Goal: Task Accomplishment & Management: Use online tool/utility

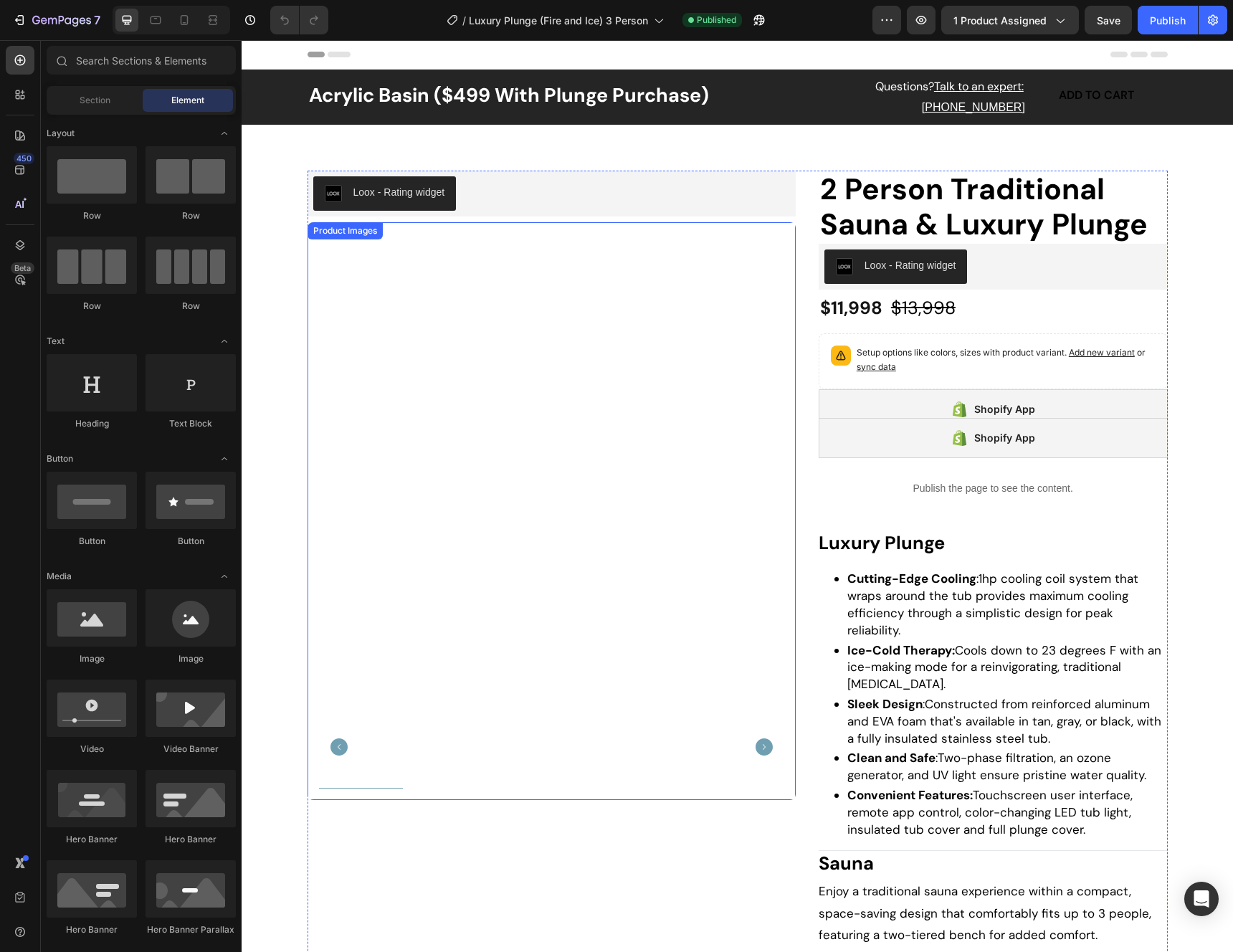
scroll to position [3, 0]
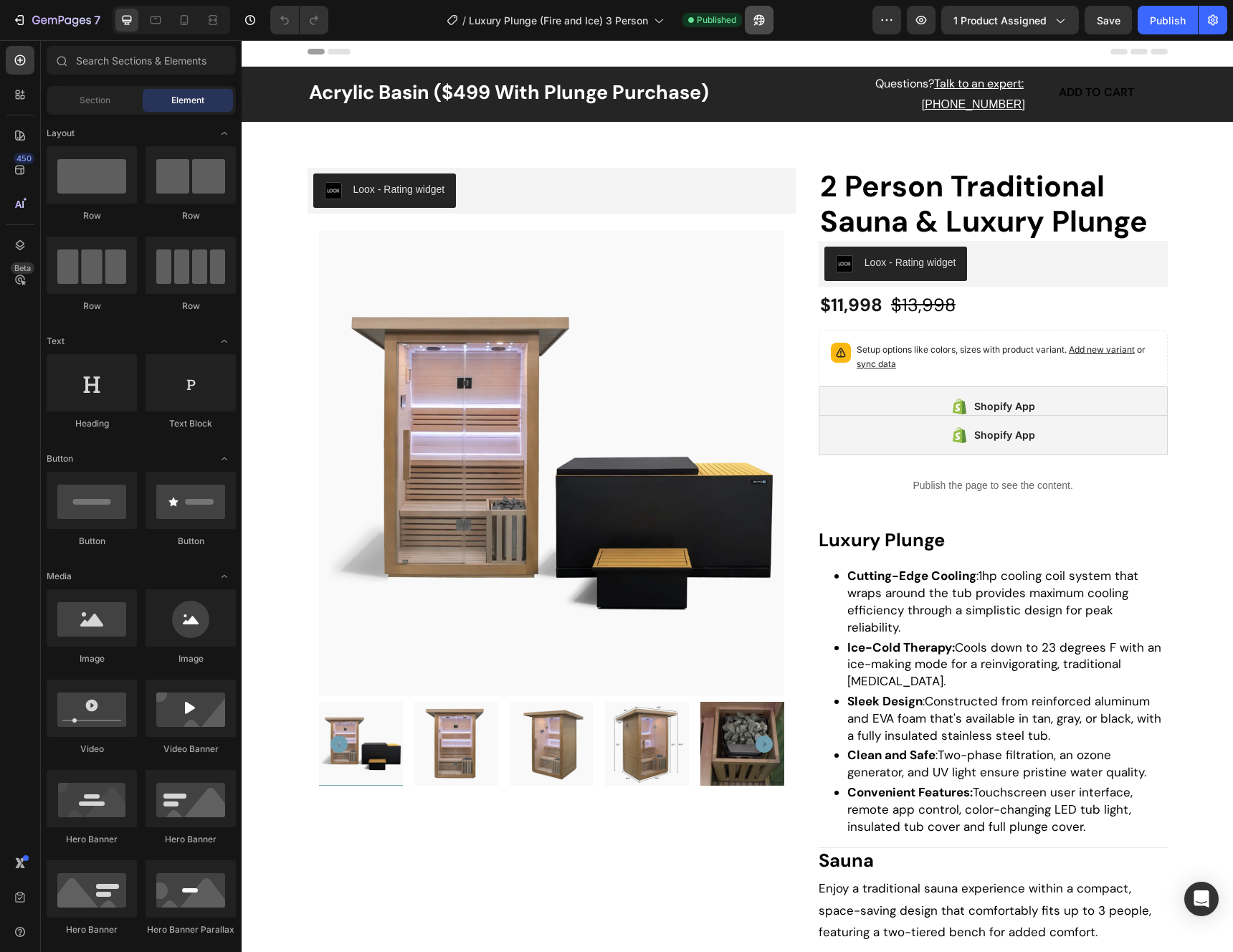
click at [754, 24] on icon "button" at bounding box center [759, 21] width 15 height 15
click at [810, 294] on div "2 Person Traditional Sauna & Luxury Plunge Product Title Loox - Rating widget L…" at bounding box center [738, 754] width 860 height 1171
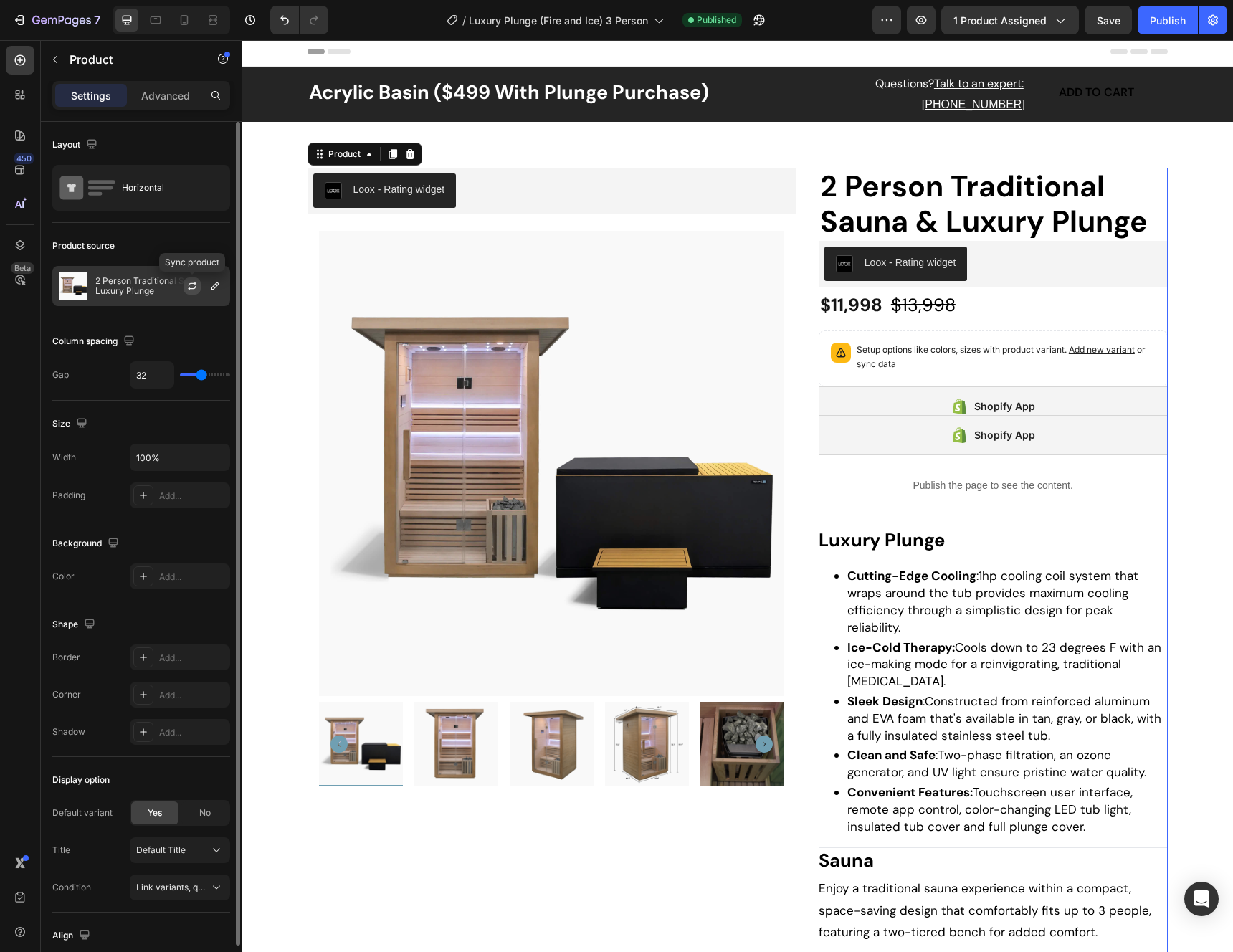
click at [195, 283] on icon "button" at bounding box center [192, 284] width 8 height 4
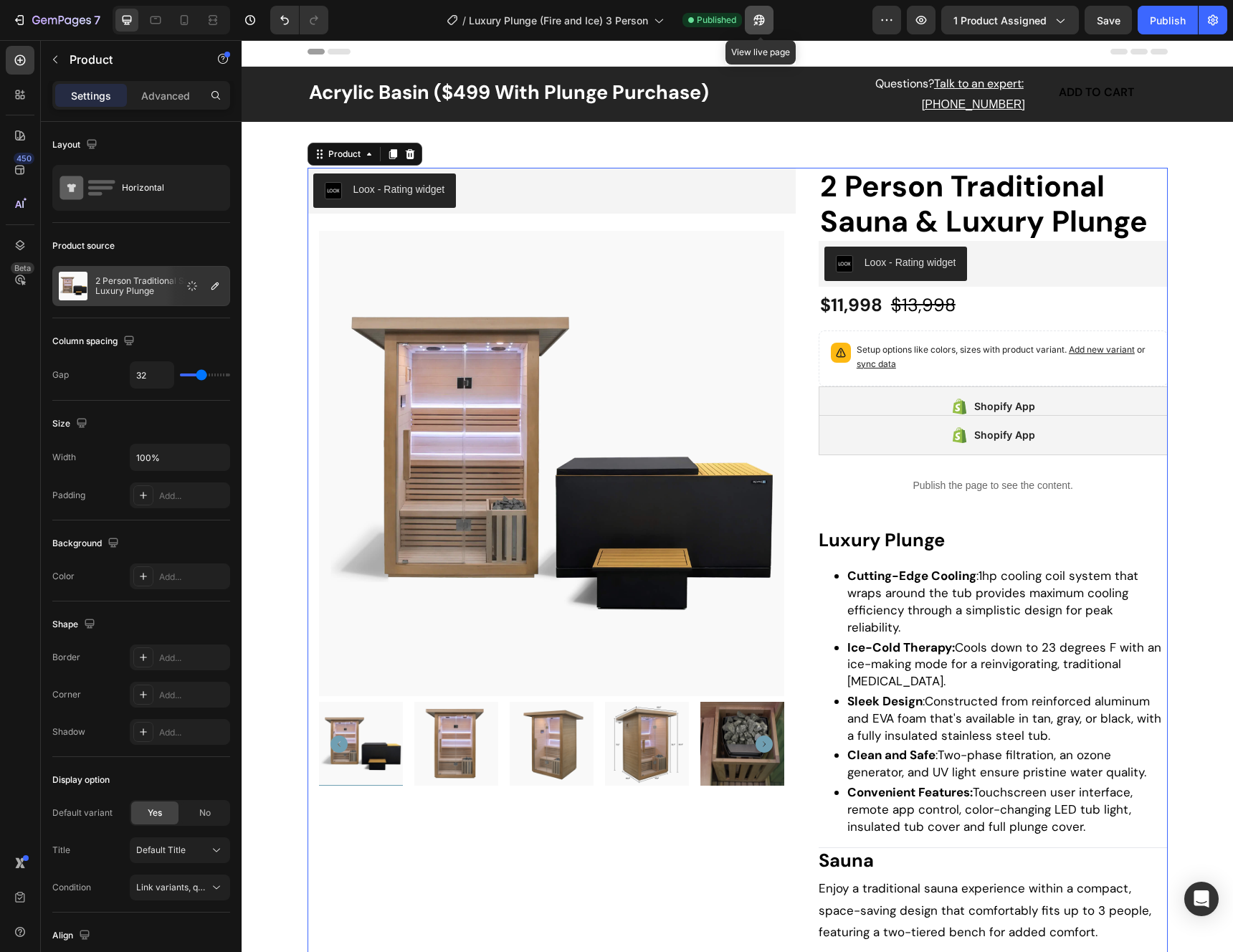
click at [757, 21] on icon "button" at bounding box center [754, 23] width 4 height 4
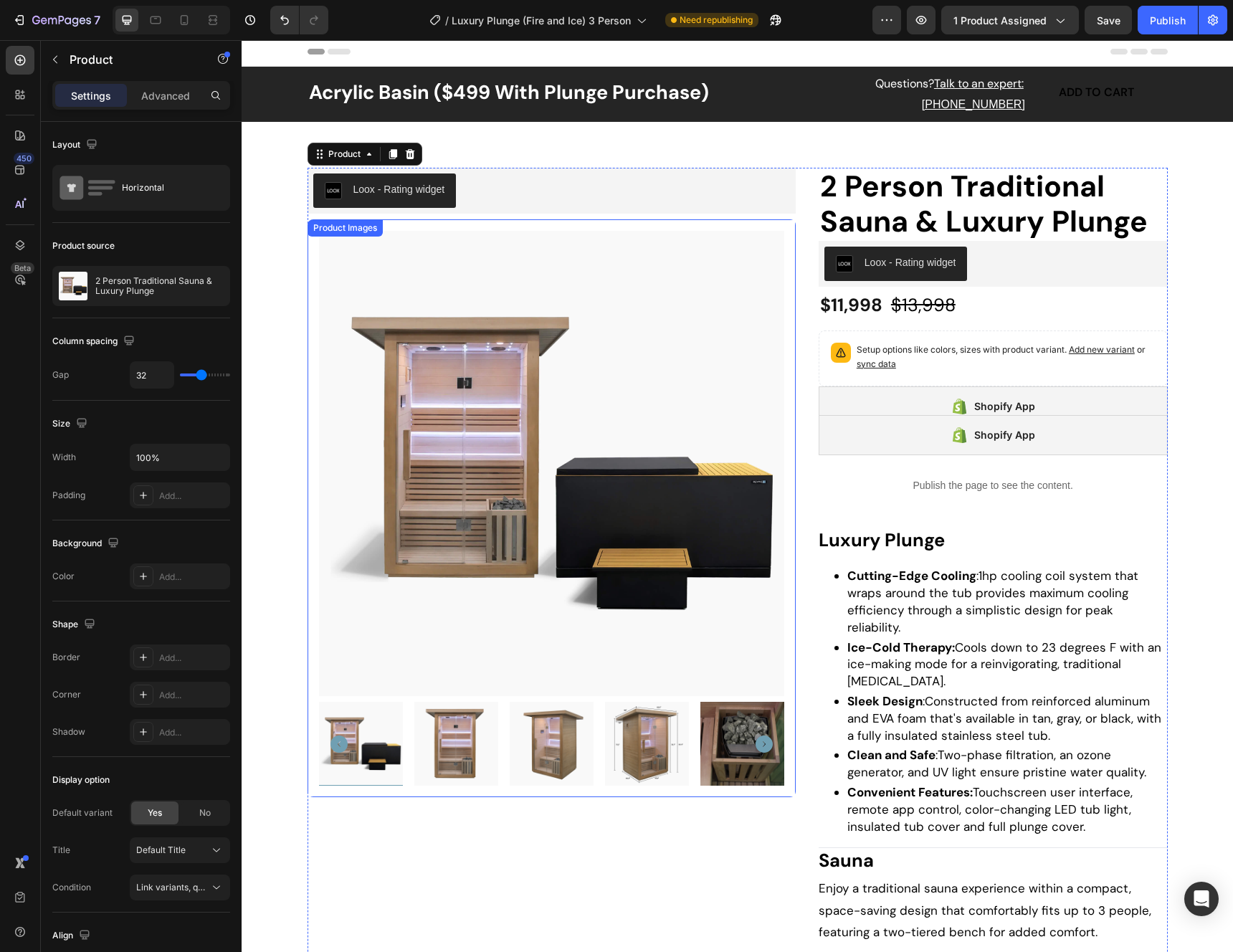
click at [785, 288] on div "Product Images" at bounding box center [551, 508] width 488 height 578
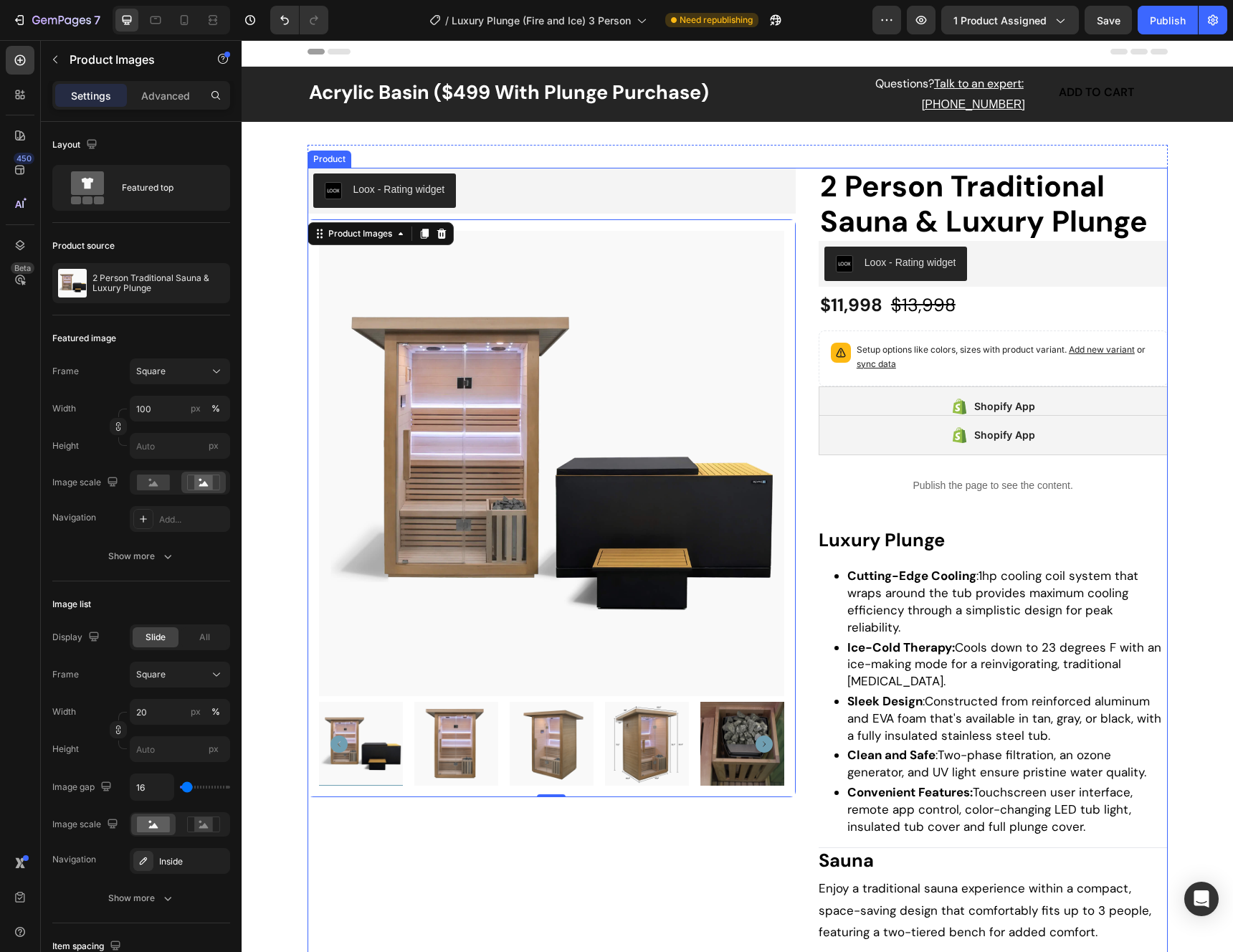
click at [801, 277] on div "2 Person Traditional Sauna & Luxury Plunge Product Title Loox - Rating widget L…" at bounding box center [738, 754] width 860 height 1171
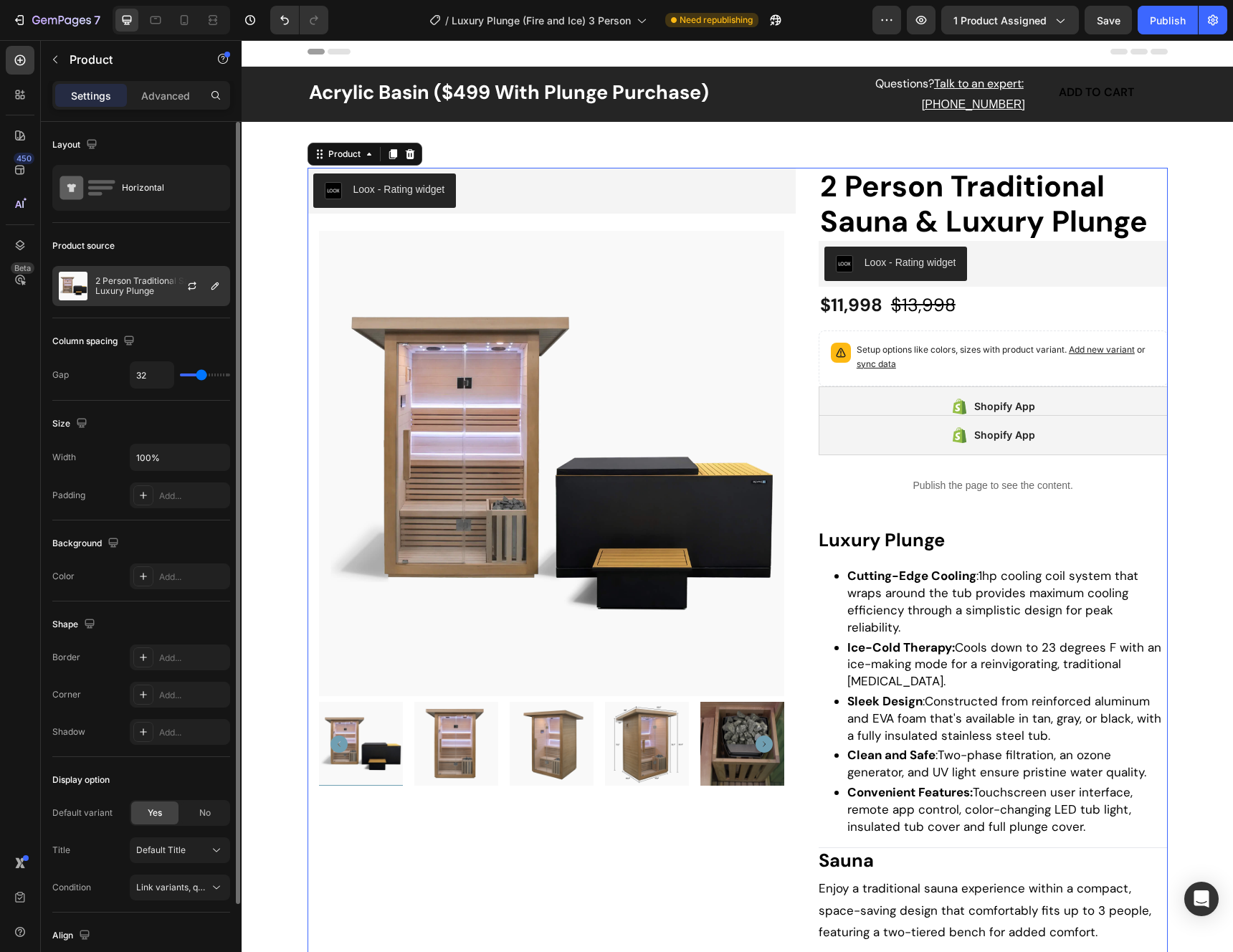
click at [153, 287] on p "2 Person Traditional Sauna & Luxury Plunge" at bounding box center [159, 286] width 128 height 20
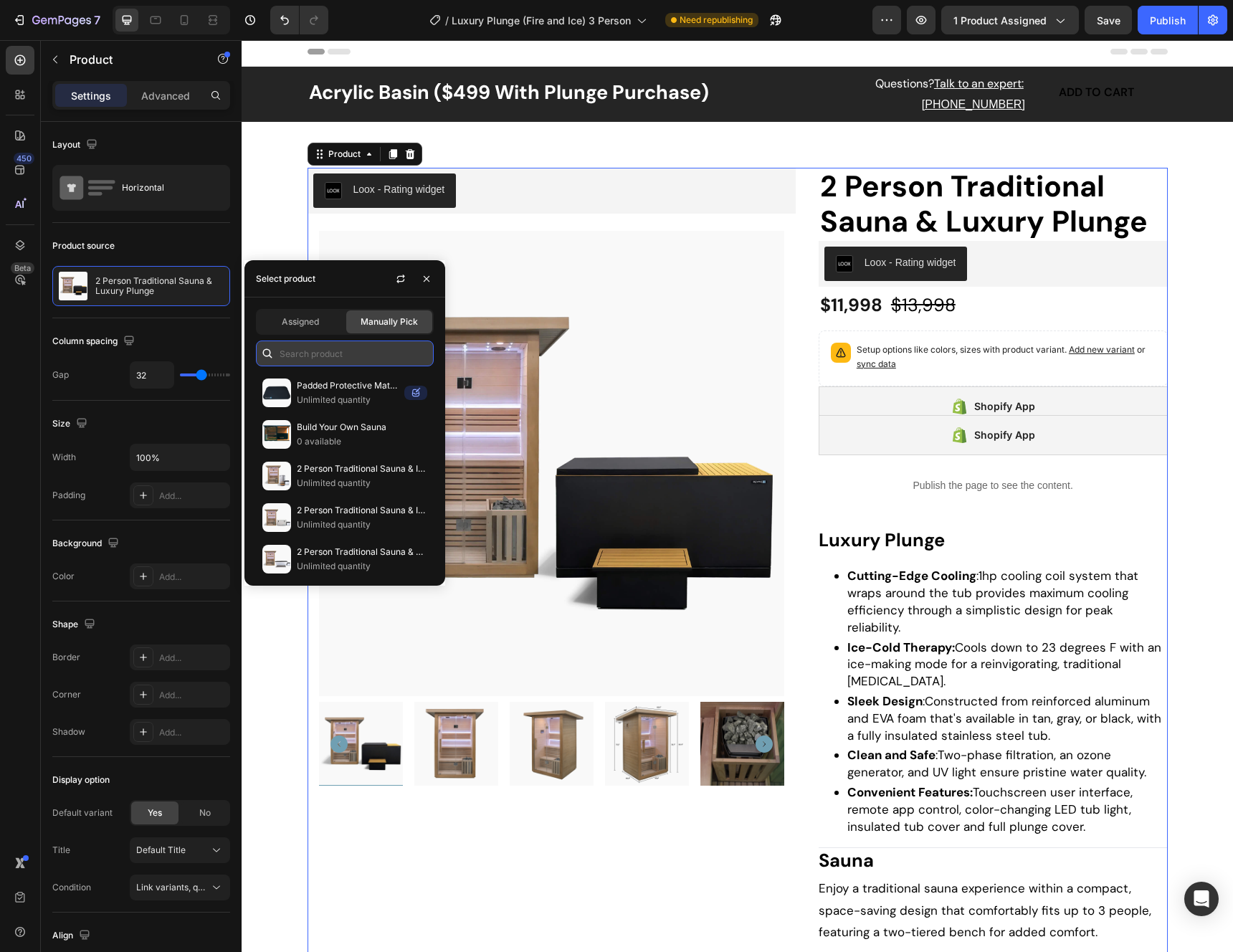
click at [335, 354] on input "text" at bounding box center [345, 353] width 178 height 26
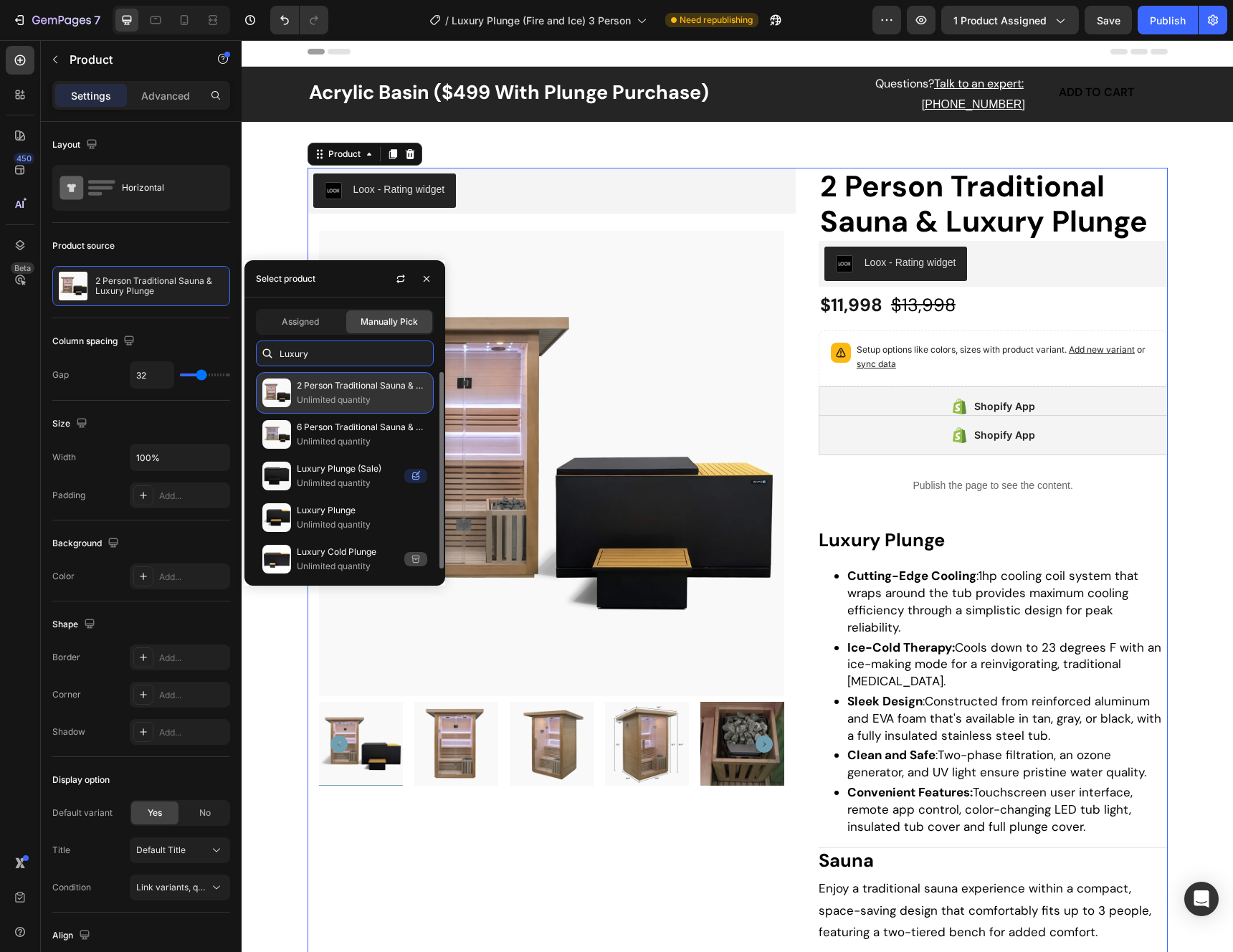
type input "Luxury"
click at [377, 401] on p "Unlimited quantity" at bounding box center [362, 400] width 131 height 15
click at [368, 401] on p "Unlimited quantity" at bounding box center [362, 400] width 131 height 15
click at [366, 399] on p "Unlimited quantity" at bounding box center [362, 400] width 131 height 15
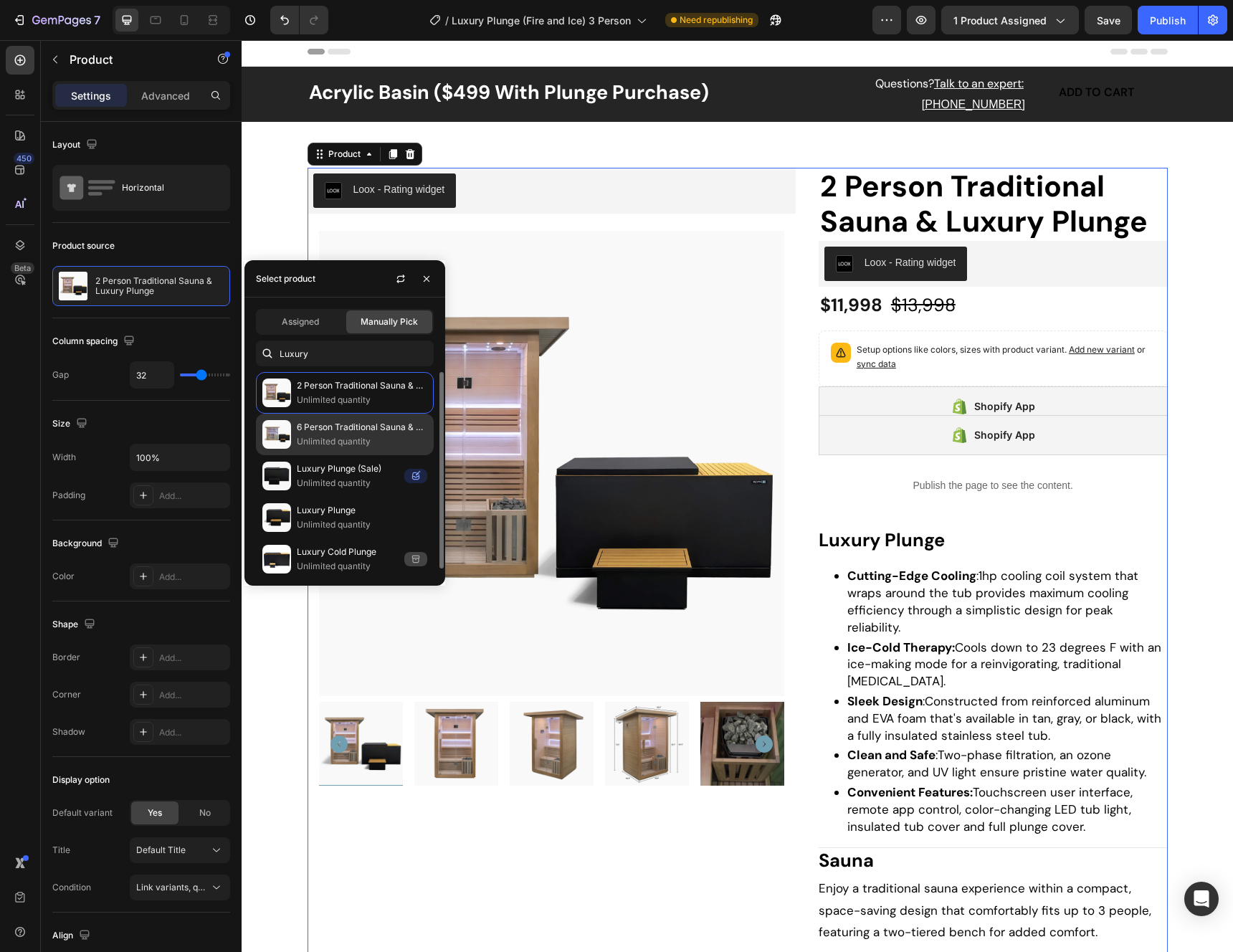
click at [349, 432] on p "6 Person Traditional Sauna & Luxury Plunge" at bounding box center [362, 427] width 131 height 15
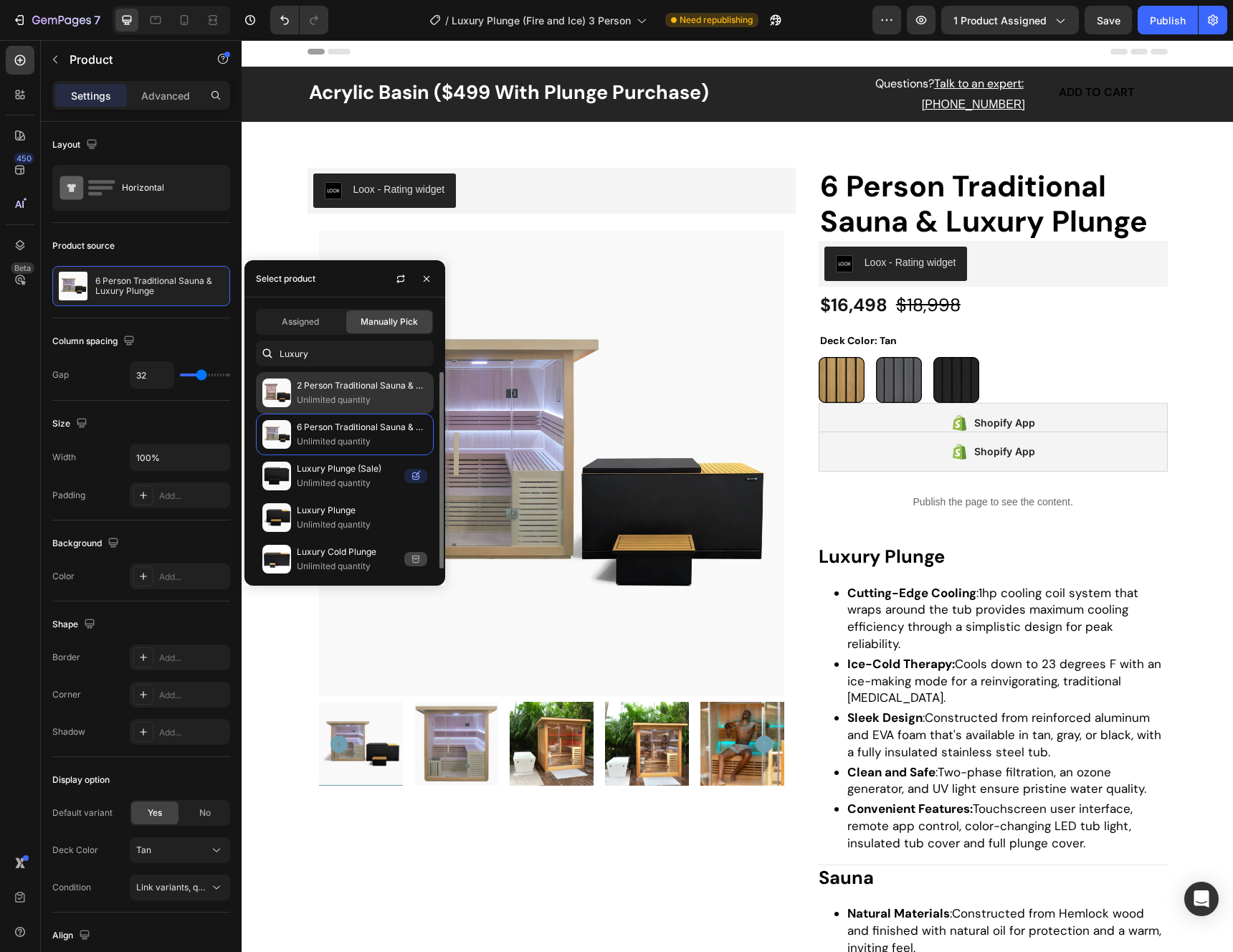
click at [350, 401] on p "Unlimited quantity" at bounding box center [362, 400] width 131 height 15
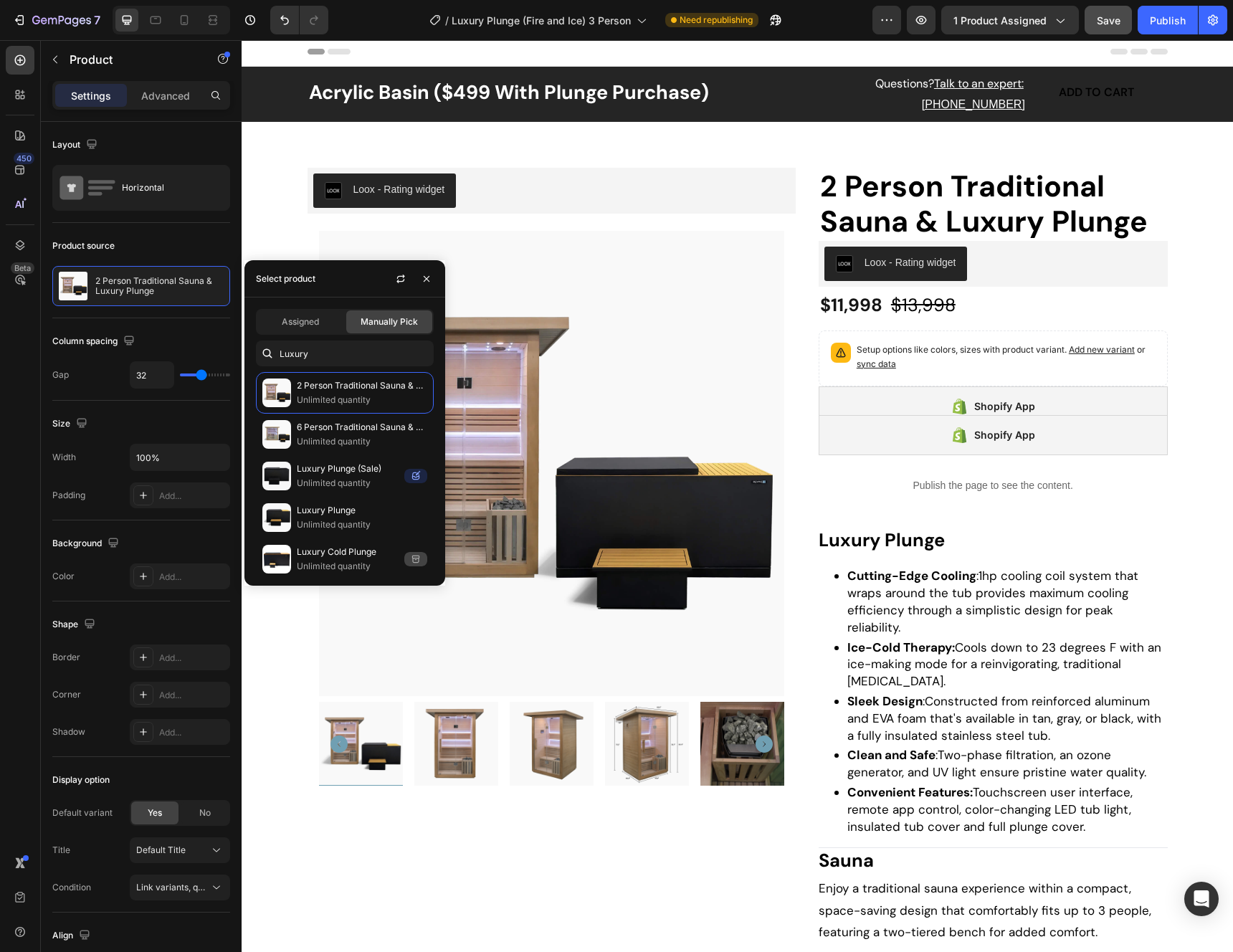
click at [1102, 28] on button "Save" at bounding box center [1108, 20] width 47 height 29
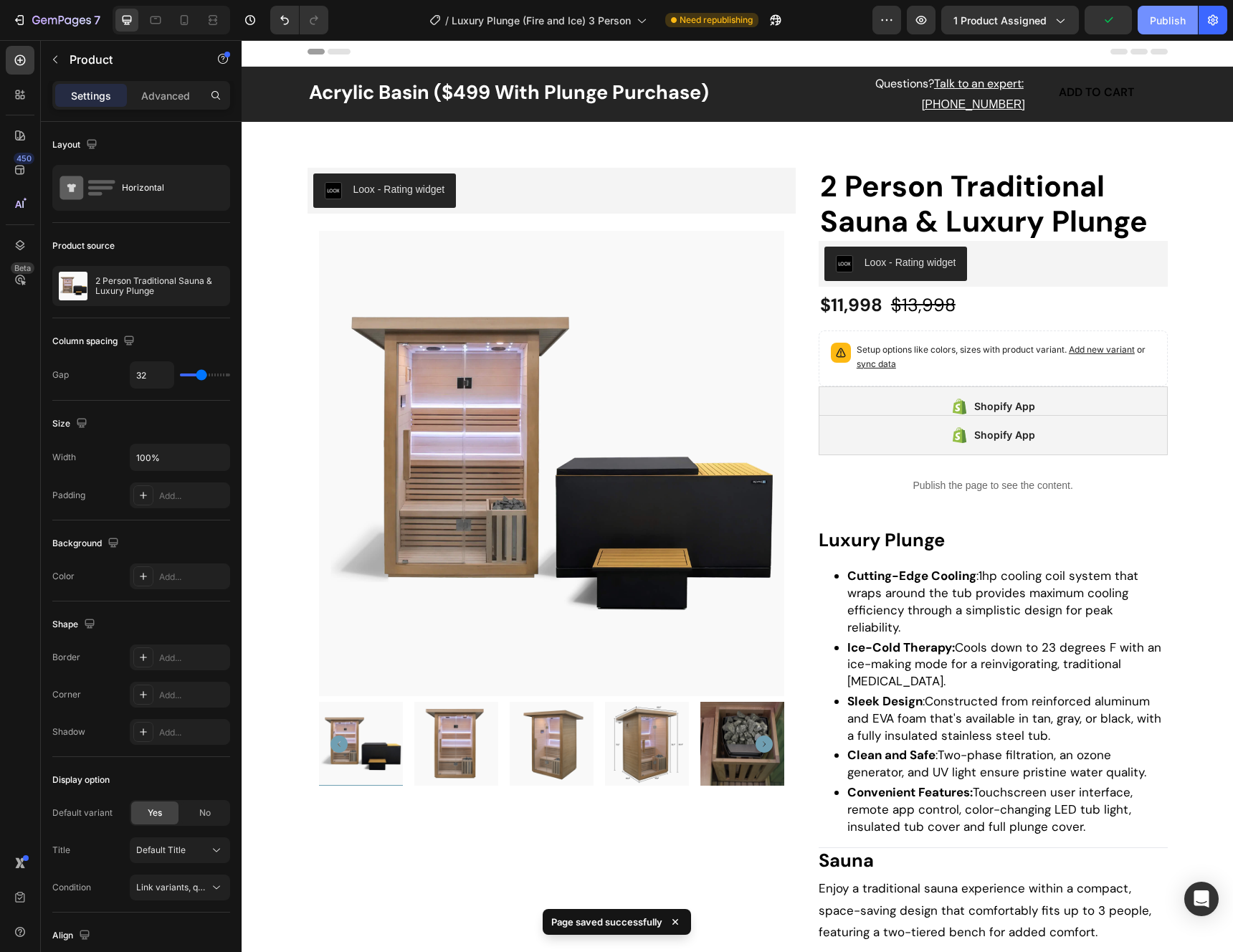
click at [1165, 24] on div "Publish" at bounding box center [1167, 21] width 36 height 15
